Goal: Use online tool/utility: Utilize a website feature to perform a specific function

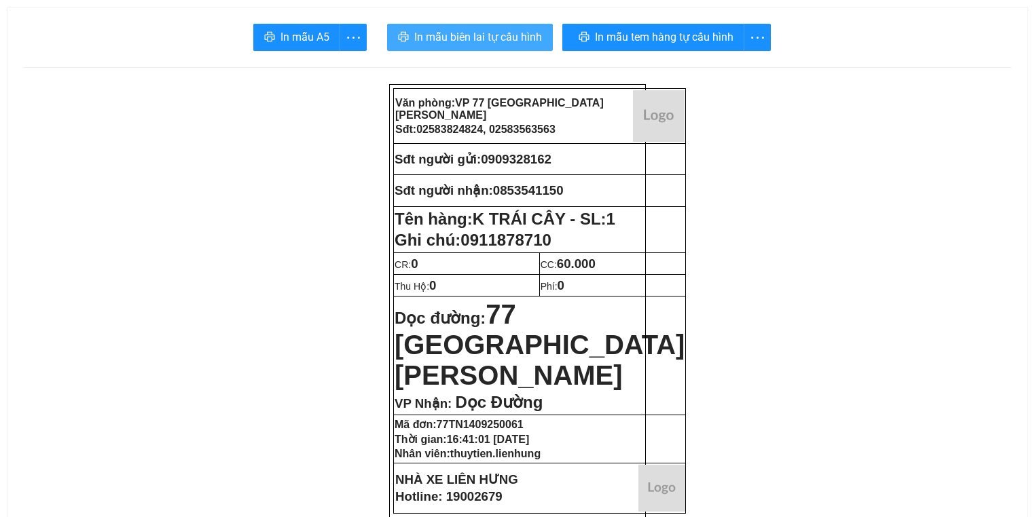
click at [447, 45] on span "In mẫu biên lai tự cấu hình" at bounding box center [478, 37] width 128 height 17
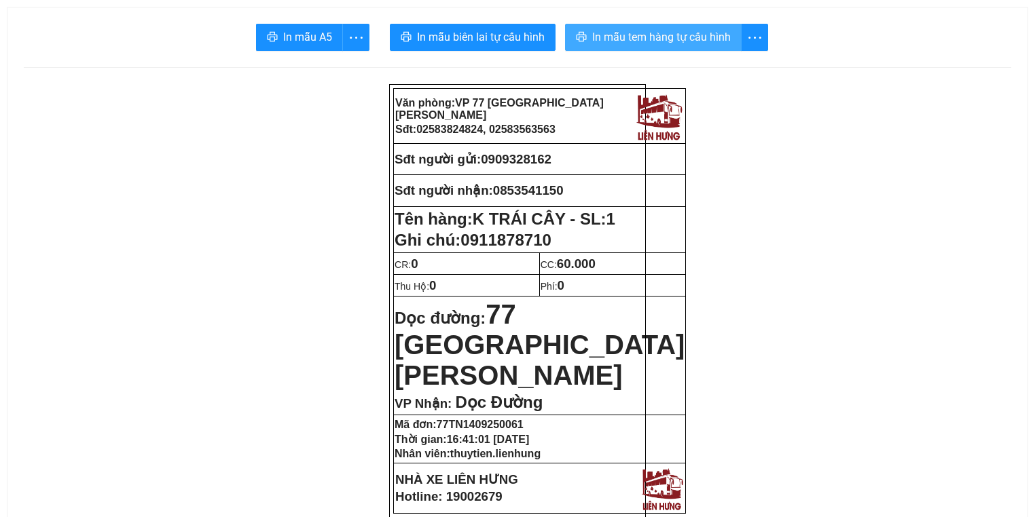
click at [690, 35] on span "In mẫu tem hàng tự cấu hình" at bounding box center [661, 37] width 139 height 17
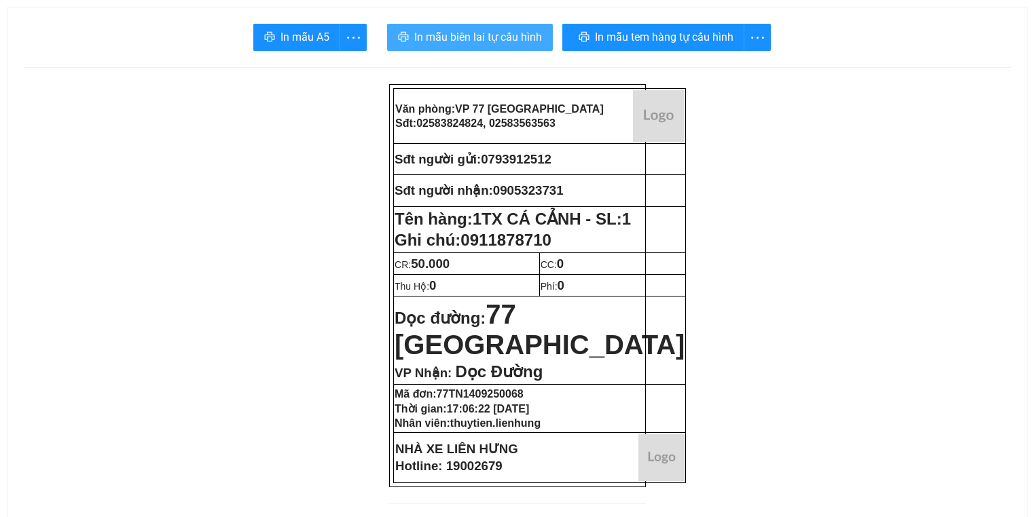
click at [509, 39] on span "In mẫu biên lai tự cấu hình" at bounding box center [478, 37] width 128 height 17
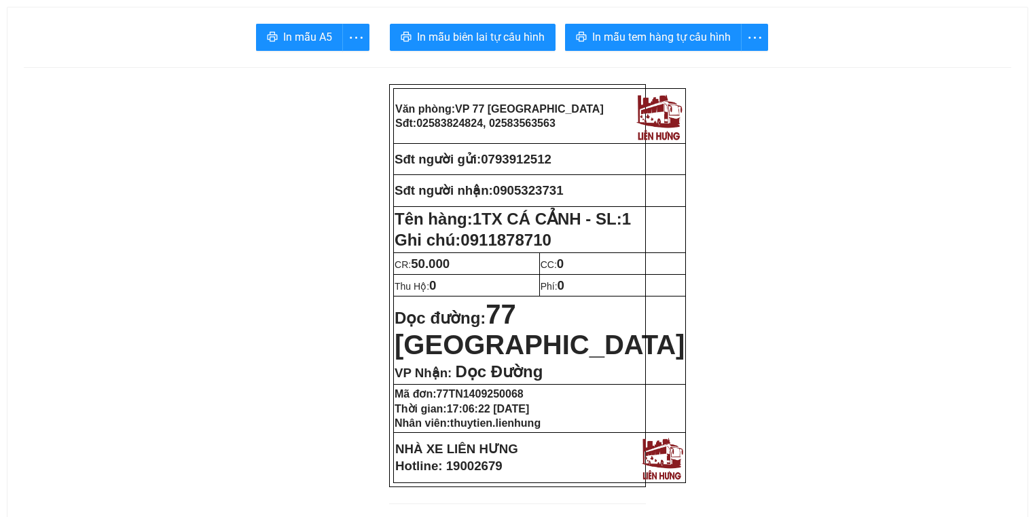
click at [624, 49] on button "In mẫu tem hàng tự cấu hình" at bounding box center [653, 37] width 177 height 27
